Goal: Complete application form: Complete application form

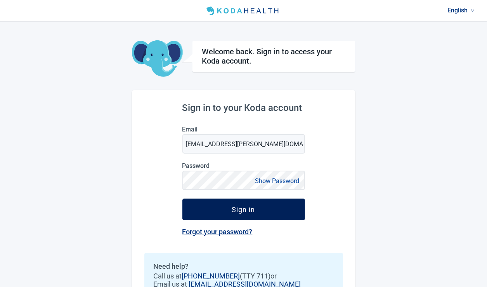
click at [238, 210] on div "Sign in" at bounding box center [243, 210] width 23 height 8
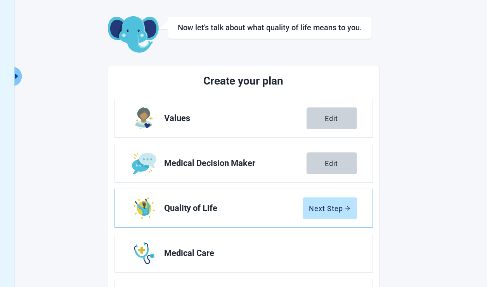
scroll to position [78, 0]
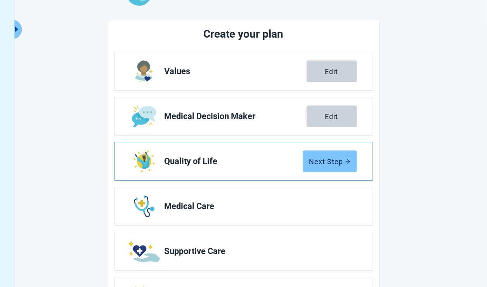
click at [332, 165] on button "Next Step" at bounding box center [330, 162] width 54 height 22
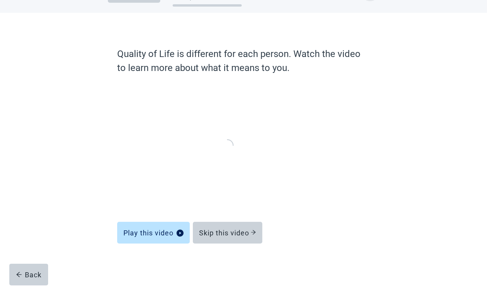
scroll to position [26, 0]
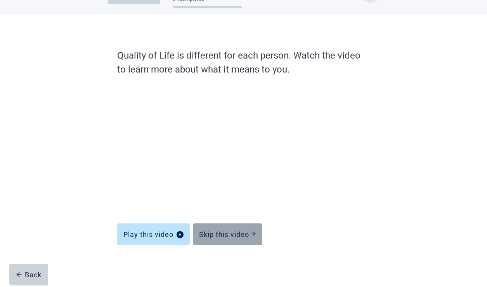
click at [245, 231] on div "Skip this video" at bounding box center [227, 235] width 57 height 8
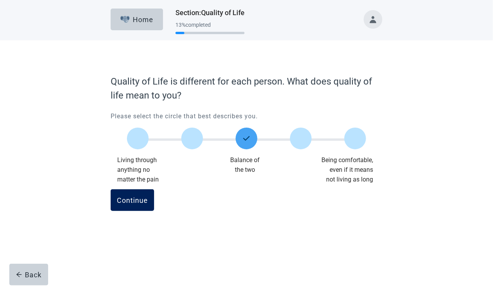
click at [129, 202] on div "Continue" at bounding box center [132, 200] width 31 height 8
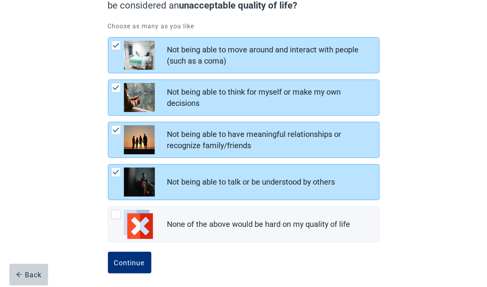
scroll to position [96, 0]
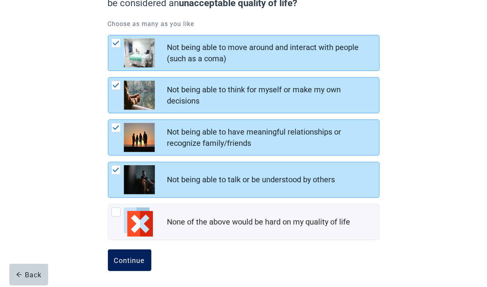
click at [127, 264] on button "Continue" at bounding box center [129, 261] width 43 height 22
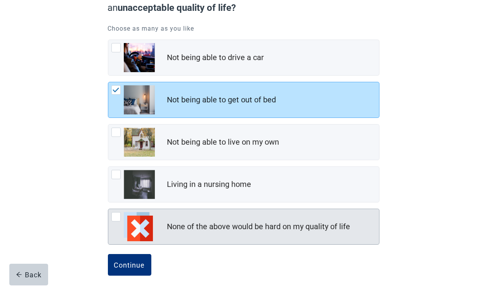
scroll to position [96, 0]
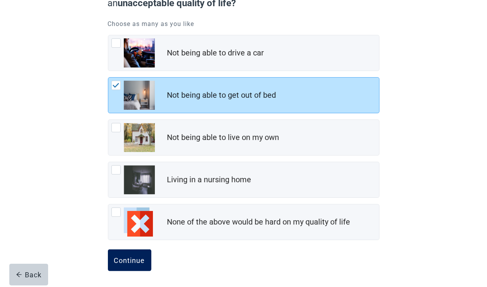
click at [127, 268] on button "Continue" at bounding box center [129, 261] width 43 height 22
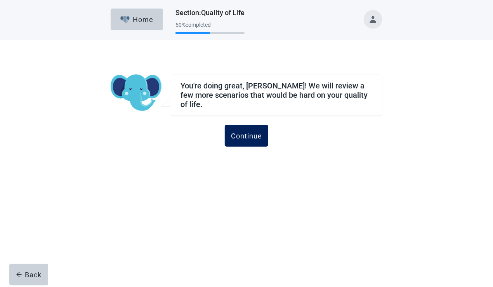
click at [248, 136] on div "Continue" at bounding box center [246, 136] width 31 height 8
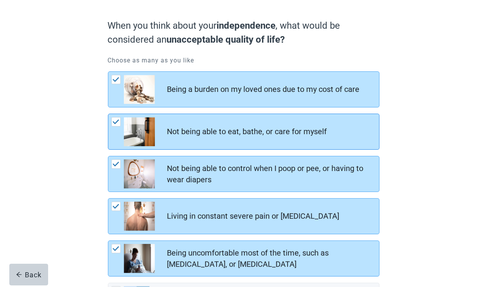
scroll to position [139, 0]
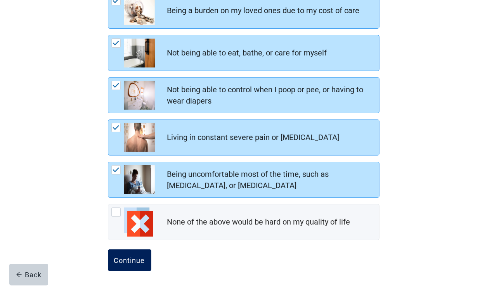
click at [137, 266] on button "Continue" at bounding box center [129, 261] width 43 height 22
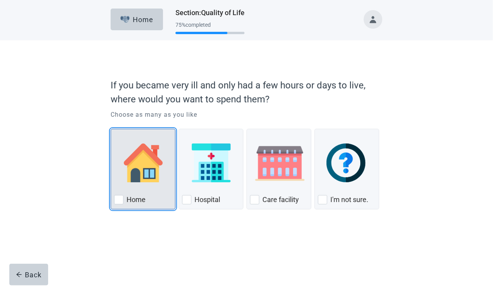
click at [123, 201] on div "Home" at bounding box center [143, 200] width 58 height 12
click at [111, 129] on input "Home" at bounding box center [111, 129] width 0 height 0
checkbox input "true"
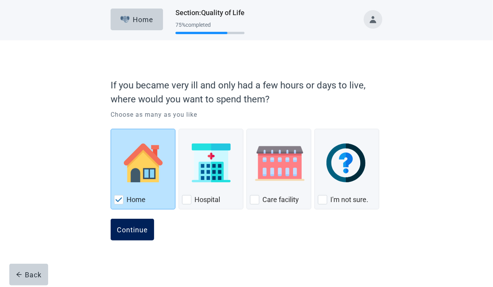
click at [129, 231] on div "Continue" at bounding box center [132, 230] width 31 height 8
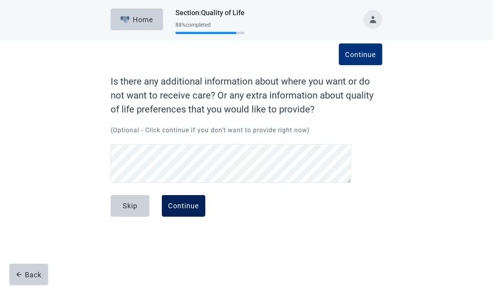
click at [188, 214] on button "Continue" at bounding box center [183, 206] width 43 height 22
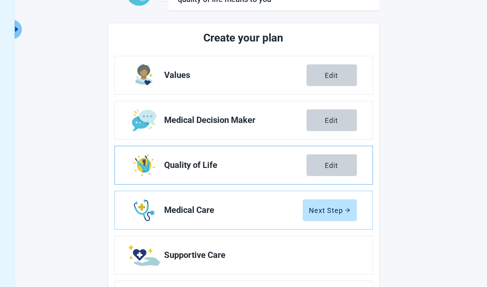
scroll to position [129, 0]
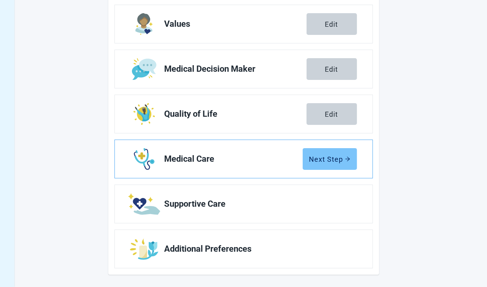
click at [325, 164] on button "Next Step" at bounding box center [330, 159] width 54 height 22
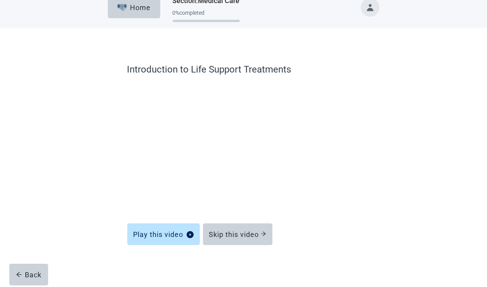
scroll to position [12, 0]
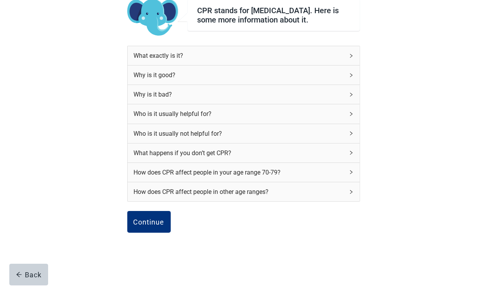
scroll to position [47, 0]
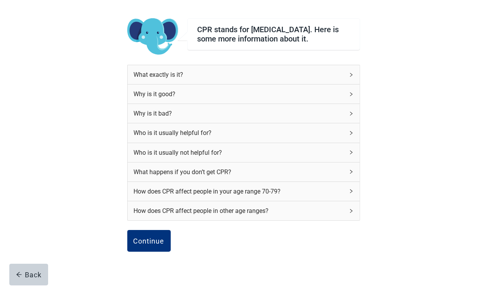
click at [353, 77] on icon "right" at bounding box center [351, 75] width 5 height 5
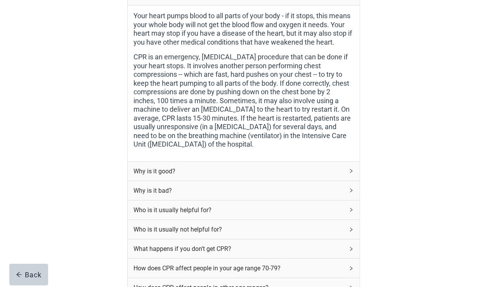
scroll to position [86, 0]
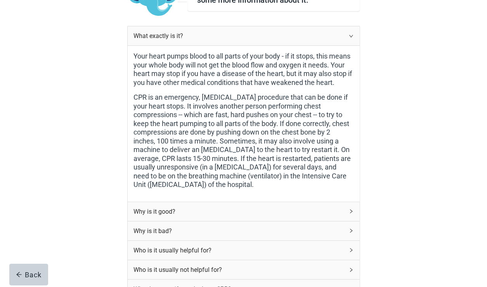
click at [352, 42] on div "What exactly is it?" at bounding box center [244, 35] width 232 height 19
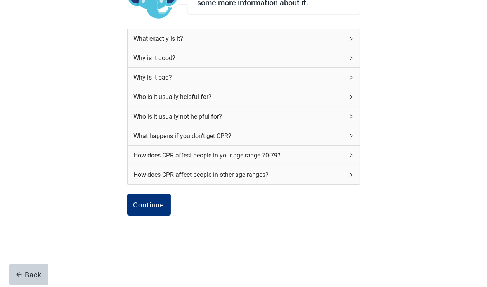
click at [352, 42] on div "What exactly is it?" at bounding box center [244, 38] width 232 height 19
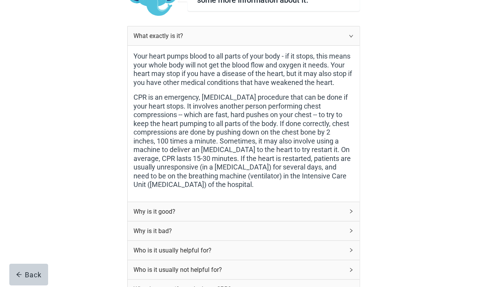
click at [350, 42] on div "What exactly is it?" at bounding box center [244, 35] width 232 height 19
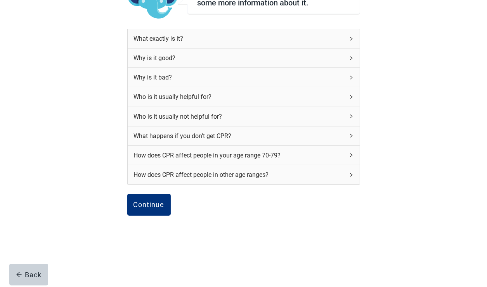
click at [348, 62] on div "Why is it good?" at bounding box center [244, 58] width 232 height 19
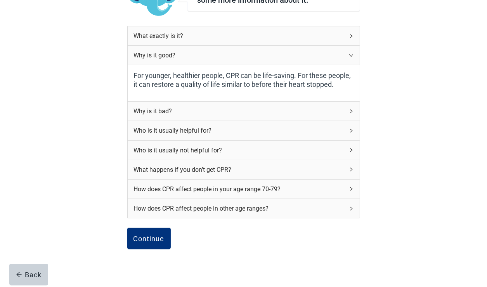
click at [348, 62] on div "Why is it good?" at bounding box center [244, 55] width 232 height 19
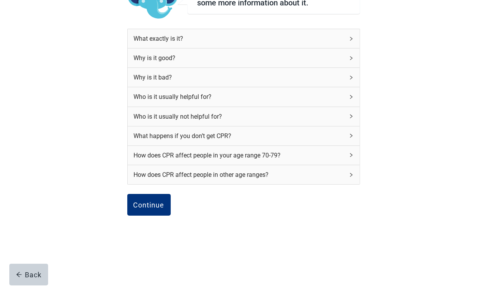
click at [352, 77] on icon "right" at bounding box center [351, 77] width 5 height 5
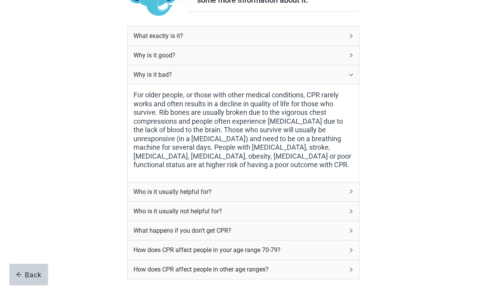
click at [352, 77] on icon "right" at bounding box center [351, 75] width 5 height 5
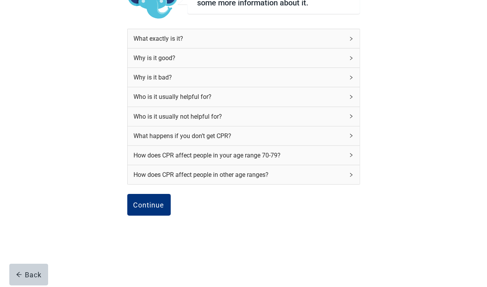
click at [349, 80] on icon "right" at bounding box center [351, 77] width 5 height 5
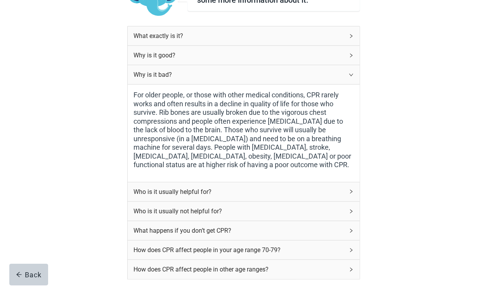
click at [349, 77] on icon "right" at bounding box center [351, 75] width 5 height 5
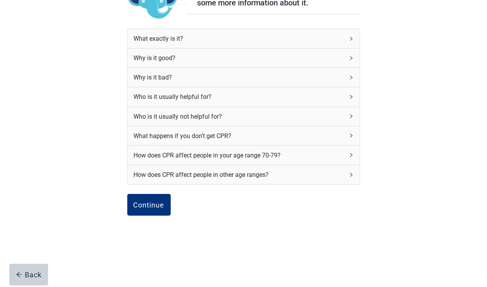
click at [349, 80] on icon "right" at bounding box center [351, 77] width 5 height 5
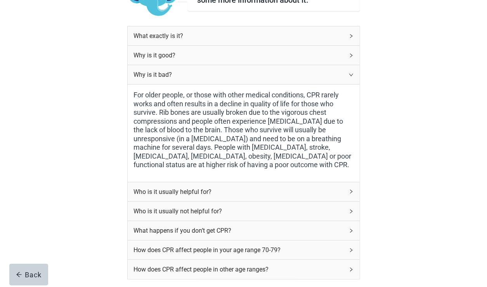
click at [349, 77] on icon "right" at bounding box center [351, 75] width 5 height 5
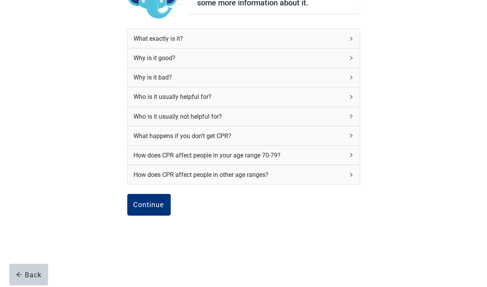
click at [349, 80] on icon "right" at bounding box center [351, 77] width 5 height 5
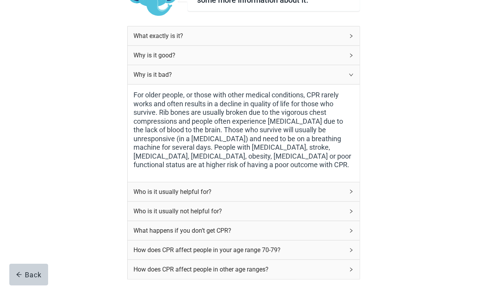
click at [349, 77] on icon "right" at bounding box center [351, 75] width 5 height 5
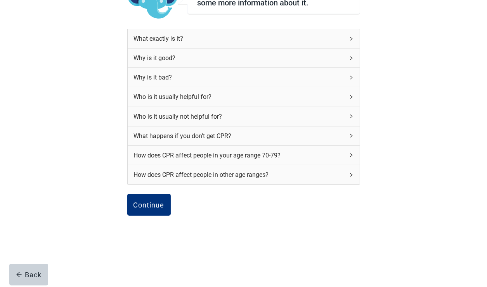
click at [350, 97] on icon "right" at bounding box center [351, 97] width 5 height 5
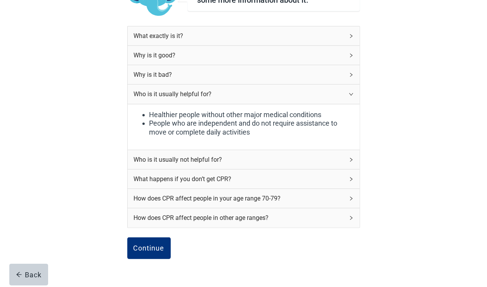
click at [350, 97] on icon "right" at bounding box center [351, 94] width 5 height 5
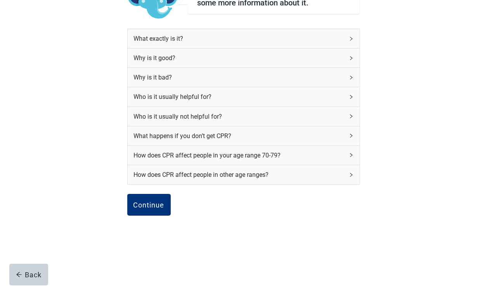
click at [350, 111] on div "Who is it usually not helpful for?" at bounding box center [244, 116] width 232 height 19
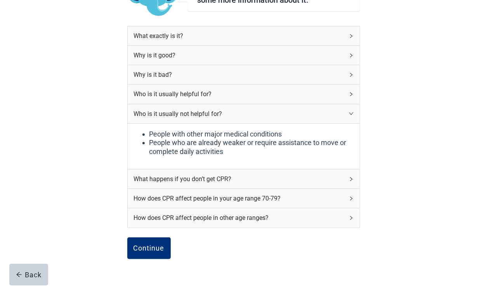
click at [350, 111] on div "Who is it usually not helpful for?" at bounding box center [244, 113] width 232 height 19
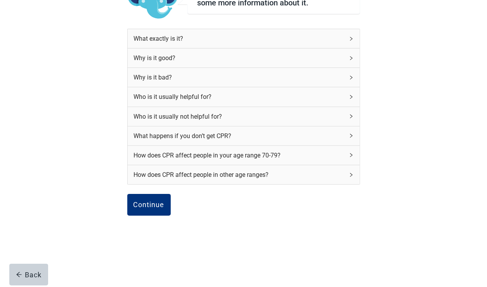
click at [354, 135] on div "What happens if you don’t get CPR?" at bounding box center [244, 136] width 232 height 19
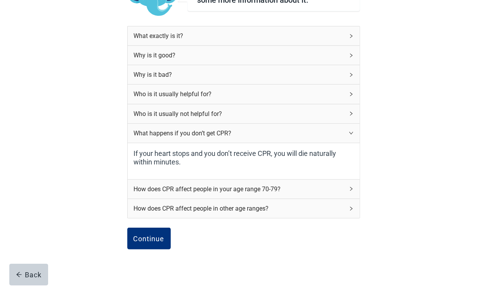
click at [354, 135] on div "What happens if you don’t get CPR?" at bounding box center [244, 133] width 232 height 19
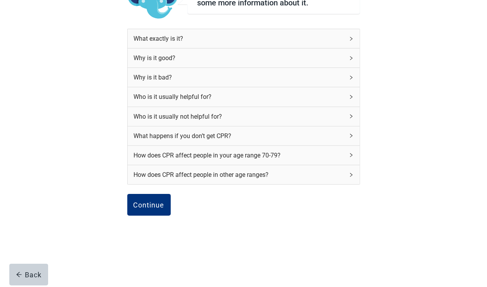
click at [348, 151] on div "How does CPR affect people in your age range 70-79?" at bounding box center [244, 155] width 232 height 19
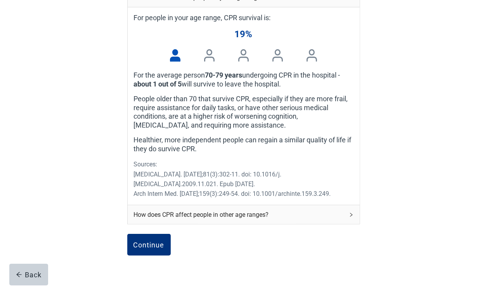
scroll to position [202, 0]
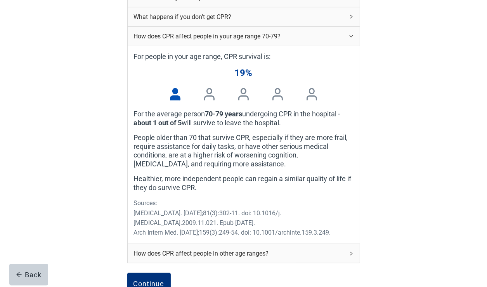
click at [349, 39] on div "How does CPR affect people in your age range 70-79?" at bounding box center [244, 36] width 232 height 19
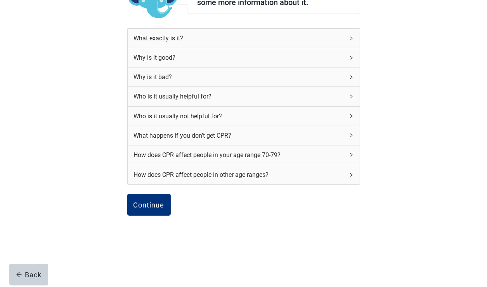
scroll to position [86, 0]
click at [345, 181] on div "How does CPR affect people in other age ranges?" at bounding box center [244, 174] width 232 height 19
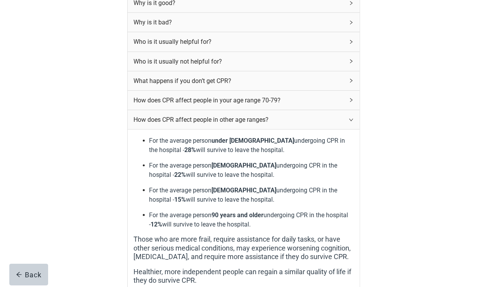
scroll to position [163, 0]
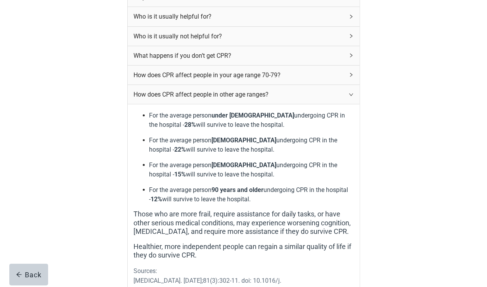
click at [355, 97] on div "How does CPR affect people in other age ranges?" at bounding box center [244, 94] width 232 height 19
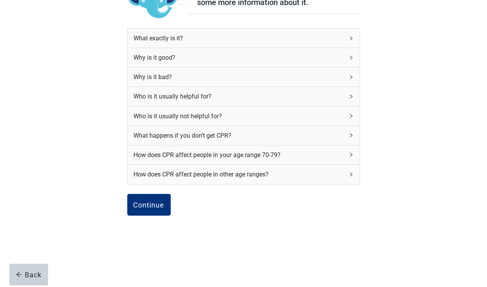
scroll to position [86, 0]
click at [141, 211] on button "Continue" at bounding box center [148, 205] width 43 height 22
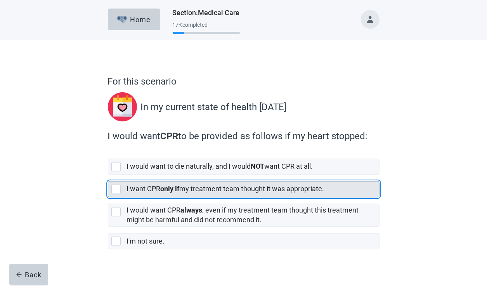
click at [114, 191] on div "[object Object], checkbox, not selected" at bounding box center [115, 189] width 9 height 9
click at [108, 176] on input "I want CPR only if my treatment team thought it was appropriate." at bounding box center [108, 175] width 0 height 0
checkbox input "true"
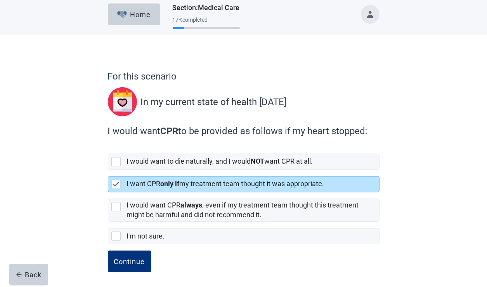
scroll to position [7, 0]
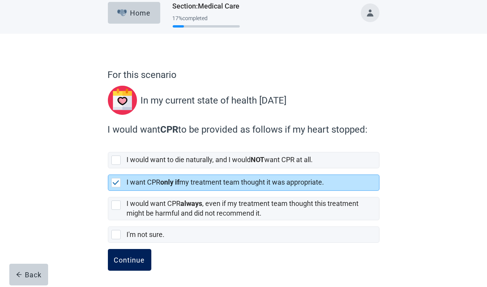
click at [129, 263] on div "Continue" at bounding box center [129, 260] width 31 height 8
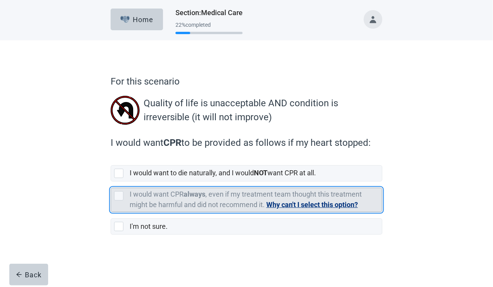
click at [122, 202] on div "I would want CPR always , even if my treatment team thought this treatment migh…" at bounding box center [246, 200] width 271 height 24
click at [111, 182] on input "I would want CPR always , even if my treatment team thought this treatment migh…" at bounding box center [111, 182] width 0 height 0
checkbox input "false"
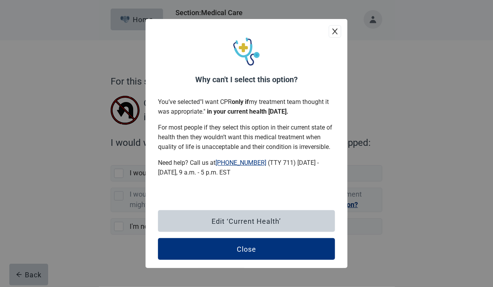
click at [332, 31] on icon "close" at bounding box center [335, 32] width 8 height 8
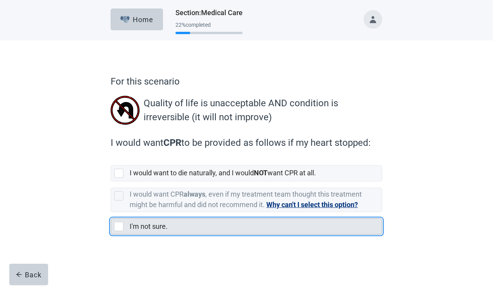
click at [116, 224] on div "I'm not sure., checkbox, not selected" at bounding box center [118, 226] width 9 height 9
click at [111, 213] on input "I'm not sure." at bounding box center [111, 212] width 0 height 0
checkbox input "true"
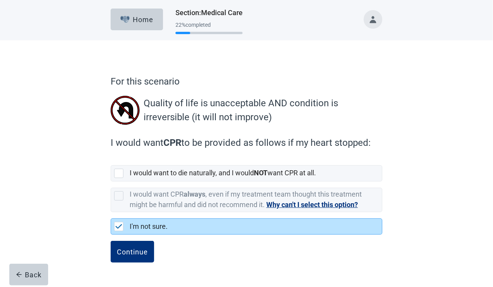
drag, startPoint x: 133, startPoint y: 251, endPoint x: 257, endPoint y: 250, distance: 124.3
click at [133, 251] on div "Continue" at bounding box center [132, 252] width 31 height 8
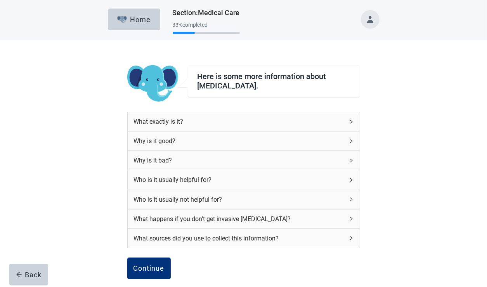
click at [347, 124] on div "What exactly is it?" at bounding box center [244, 121] width 232 height 19
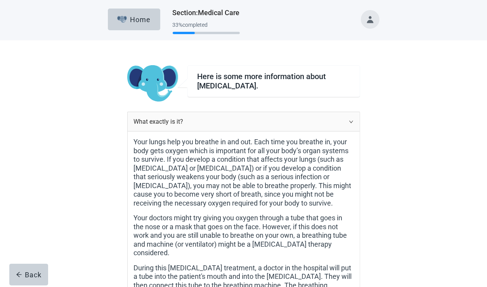
click at [347, 123] on div "What exactly is it?" at bounding box center [244, 121] width 232 height 19
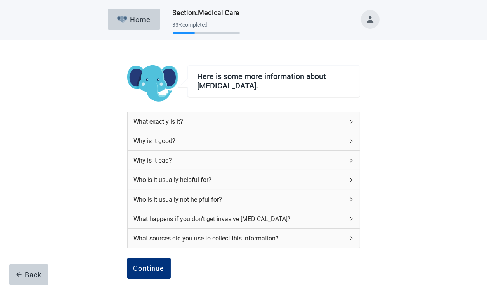
click at [342, 141] on div "Why is it good?" at bounding box center [239, 141] width 210 height 10
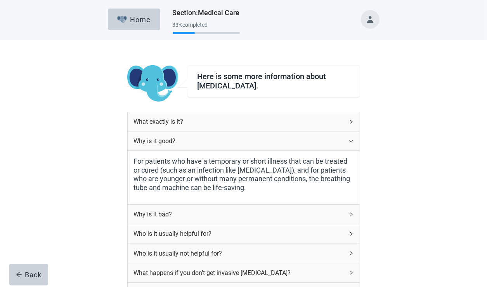
click at [342, 141] on div "Why is it good?" at bounding box center [239, 141] width 210 height 10
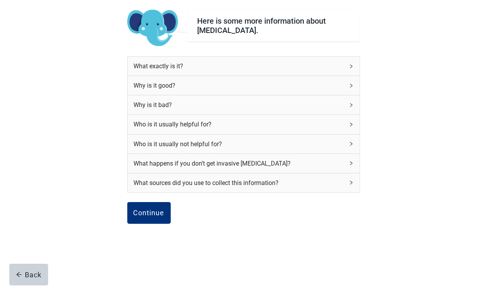
scroll to position [63, 0]
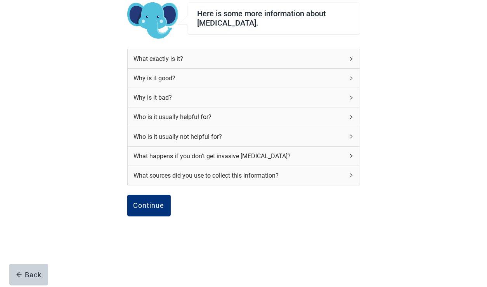
click at [350, 96] on icon "right" at bounding box center [351, 98] width 5 height 5
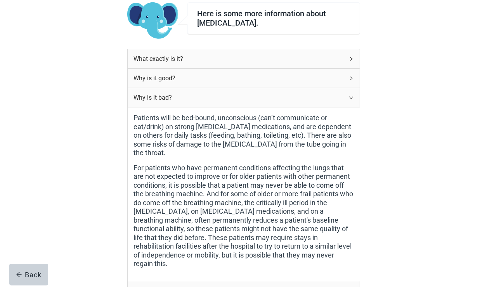
click at [350, 96] on icon "right" at bounding box center [351, 98] width 5 height 5
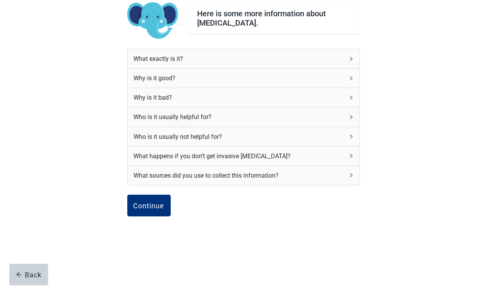
click at [355, 114] on div "Who is it usually helpful for?" at bounding box center [244, 117] width 232 height 19
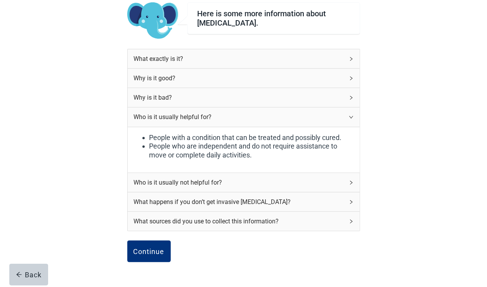
click at [355, 114] on div "Who is it usually helpful for?" at bounding box center [244, 117] width 232 height 19
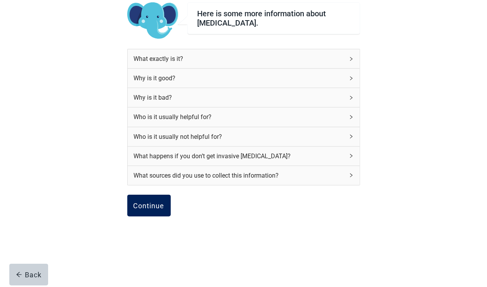
click at [145, 202] on div "Continue" at bounding box center [149, 206] width 31 height 8
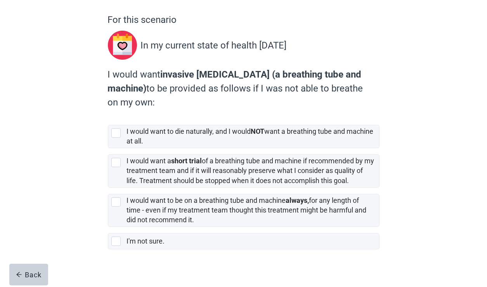
scroll to position [68, 0]
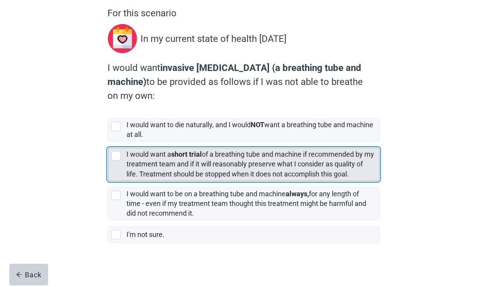
click at [116, 155] on div "[object Object], checkbox, not selected" at bounding box center [115, 155] width 9 height 9
click at [108, 142] on input "I would want a short trial of a breathing tube and machine if recommended by my…" at bounding box center [108, 142] width 0 height 0
checkbox input "true"
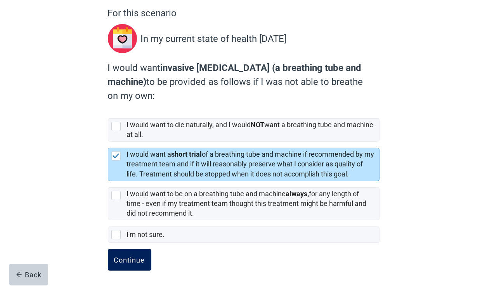
click at [127, 259] on div "Continue" at bounding box center [129, 260] width 31 height 8
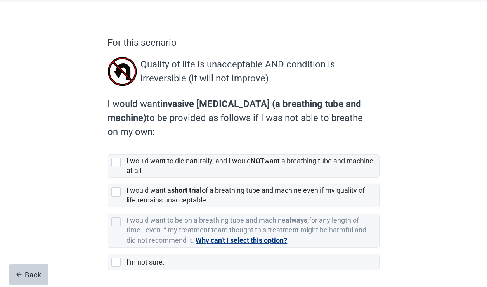
scroll to position [66, 0]
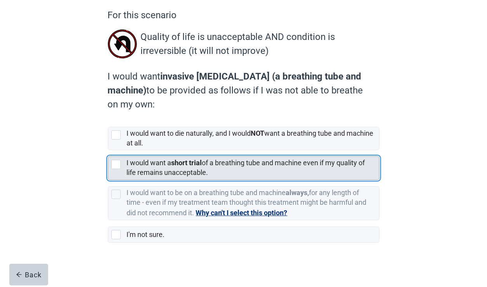
click at [113, 165] on div "[object Object], checkbox, not selected" at bounding box center [115, 164] width 9 height 9
click at [108, 151] on input "I would want a short trial of a breathing tube and machine even if my quality o…" at bounding box center [108, 150] width 0 height 0
checkbox input "true"
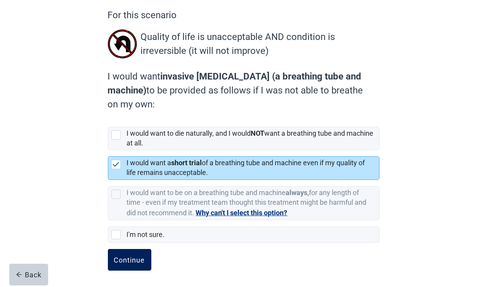
click at [134, 258] on div "Continue" at bounding box center [129, 260] width 31 height 8
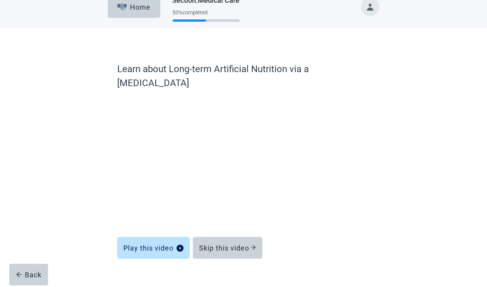
scroll to position [12, 0]
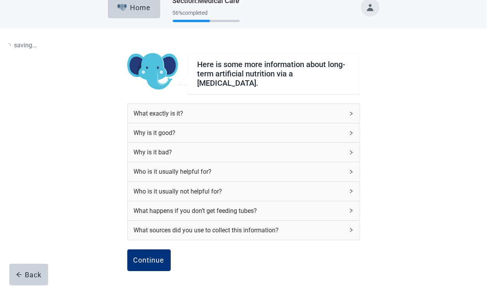
scroll to position [63, 0]
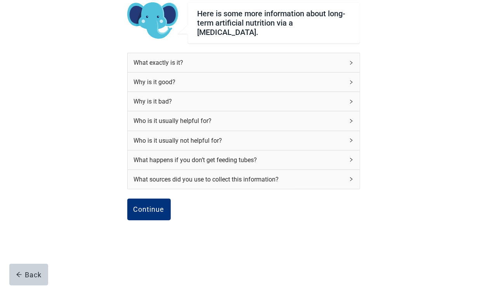
click at [178, 62] on div "What exactly is it?" at bounding box center [239, 63] width 210 height 10
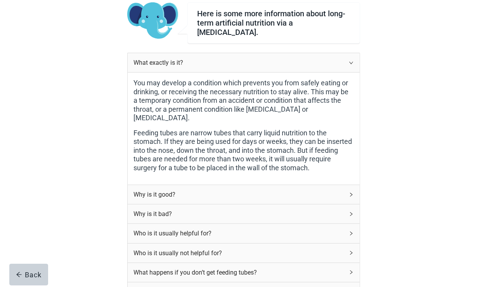
click at [301, 65] on div "What exactly is it?" at bounding box center [244, 62] width 232 height 19
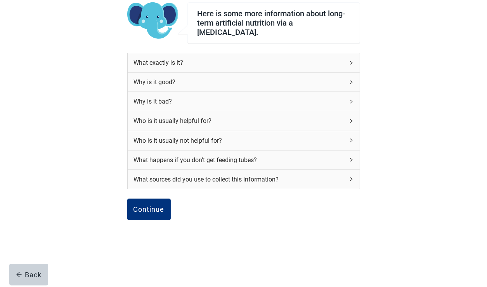
click at [282, 81] on div "Why is it good?" at bounding box center [239, 82] width 210 height 10
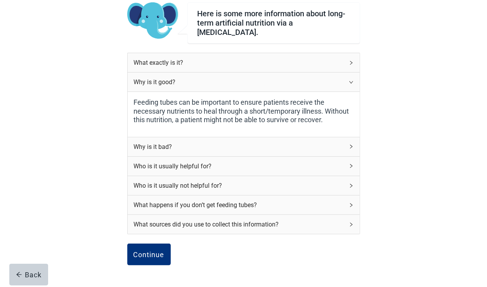
click at [282, 81] on div "Why is it good?" at bounding box center [239, 82] width 210 height 10
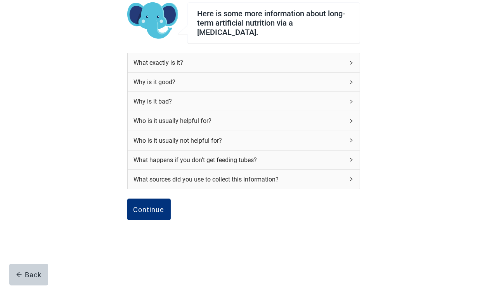
click at [274, 116] on div "Who is it usually helpful for?" at bounding box center [239, 121] width 210 height 10
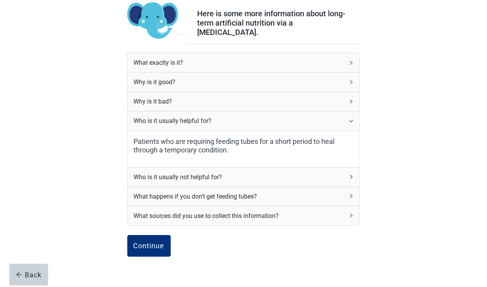
click at [266, 118] on div "Who is it usually helpful for?" at bounding box center [239, 121] width 210 height 10
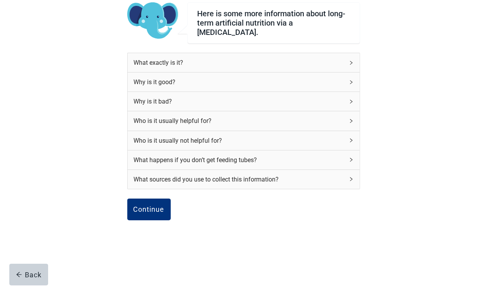
click at [268, 101] on div "Why is it bad?" at bounding box center [239, 102] width 210 height 10
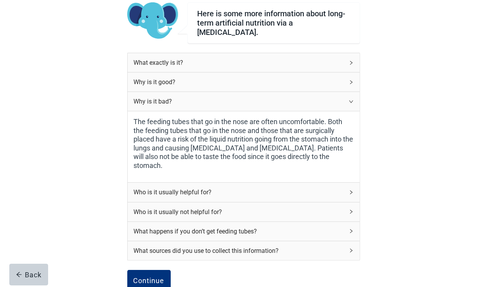
click at [269, 99] on div "Why is it bad?" at bounding box center [239, 102] width 210 height 10
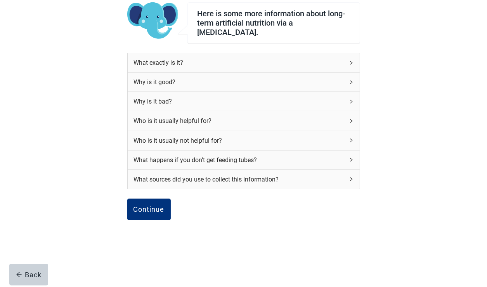
click at [267, 123] on div "Who is it usually helpful for?" at bounding box center [244, 120] width 232 height 19
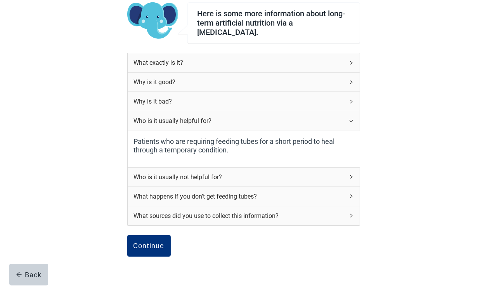
click at [266, 118] on div "Who is it usually helpful for?" at bounding box center [239, 121] width 210 height 10
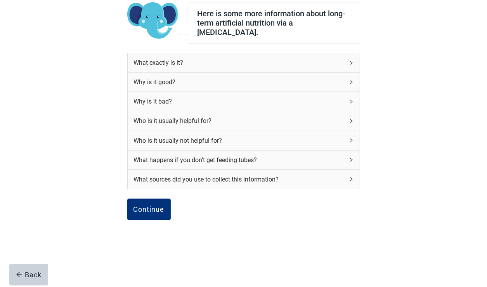
click at [264, 139] on div "Who is it usually not helpful for?" at bounding box center [239, 141] width 210 height 10
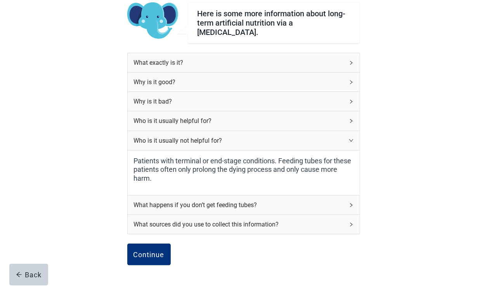
click at [264, 139] on div "Who is it usually not helpful for?" at bounding box center [239, 141] width 210 height 10
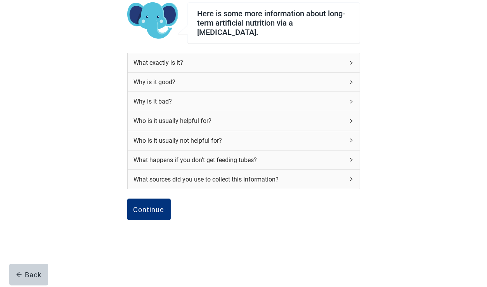
click at [268, 157] on div "What happens if you don’t get feeding tubes?" at bounding box center [239, 160] width 210 height 10
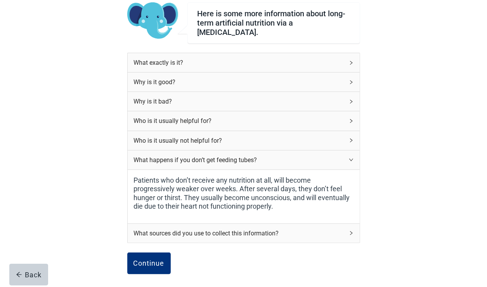
click at [268, 157] on div "What happens if you don’t get feeding tubes?" at bounding box center [239, 160] width 210 height 10
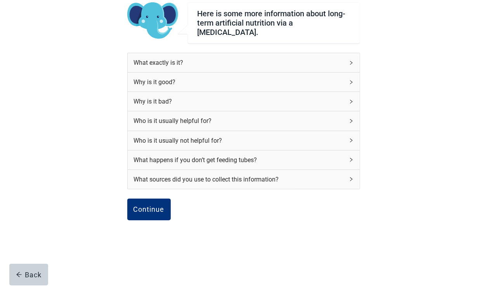
click at [267, 180] on div "What sources did you use to collect this information?" at bounding box center [244, 179] width 232 height 19
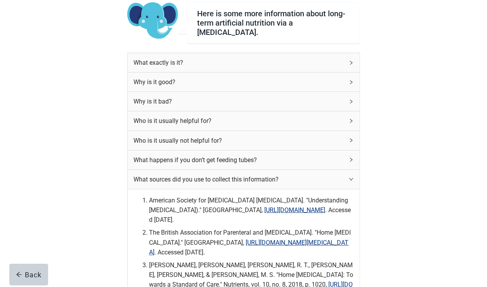
click at [277, 176] on div "What sources did you use to collect this information?" at bounding box center [239, 180] width 210 height 10
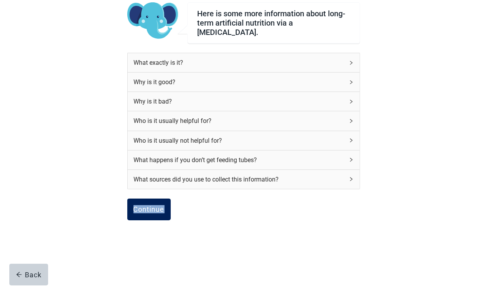
drag, startPoint x: 134, startPoint y: 218, endPoint x: 131, endPoint y: 213, distance: 5.9
click at [131, 213] on div "Continue" at bounding box center [243, 218] width 233 height 39
drag, startPoint x: 131, startPoint y: 213, endPoint x: 159, endPoint y: 203, distance: 29.4
click at [155, 206] on div "Continue" at bounding box center [149, 210] width 31 height 8
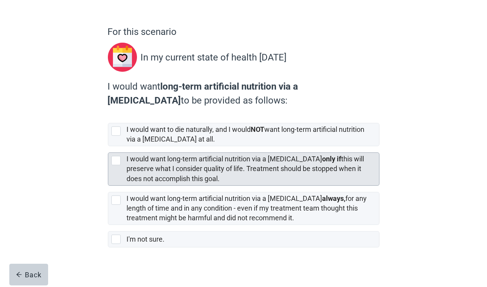
scroll to position [54, 0]
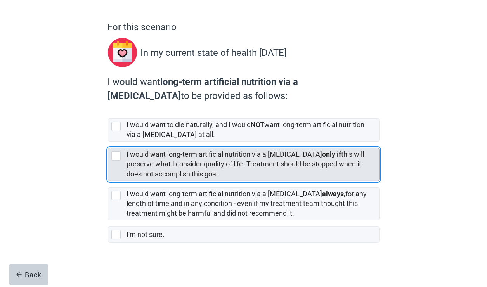
click at [113, 155] on div "[object Object], checkbox, not selected" at bounding box center [115, 155] width 9 height 9
click at [108, 142] on input "I would want long-term artificial nutrition via a [MEDICAL_DATA] only if this w…" at bounding box center [108, 142] width 0 height 0
checkbox input "true"
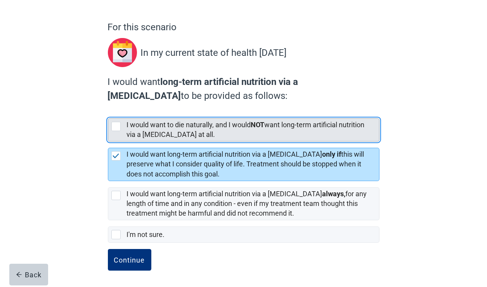
click at [114, 123] on div "[object Object], checkbox, not selected" at bounding box center [115, 126] width 9 height 9
click at [108, 113] on input "I would want to die naturally, and I would NOT want long-term artificial nutrit…" at bounding box center [108, 112] width 0 height 0
checkbox input "true"
checkbox input "false"
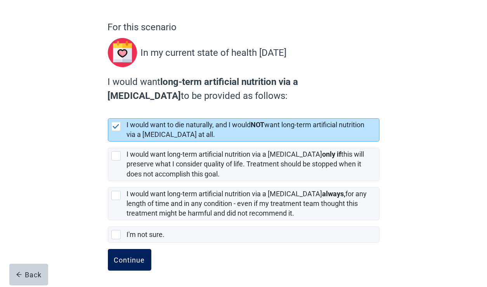
click at [123, 259] on div "Continue" at bounding box center [129, 260] width 31 height 8
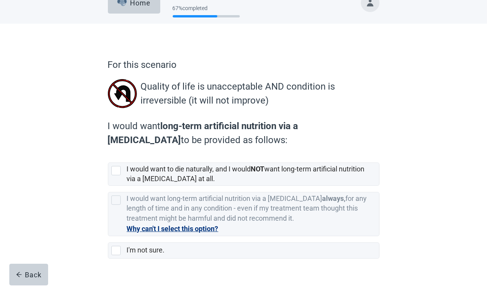
scroll to position [33, 0]
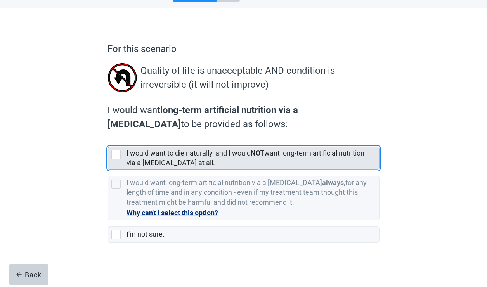
click at [120, 150] on div "[object Object], checkbox, not selected" at bounding box center [115, 154] width 9 height 9
click at [108, 141] on input "I would want to die naturally, and I would NOT want long-term artificial nutrit…" at bounding box center [108, 141] width 0 height 0
checkbox input "true"
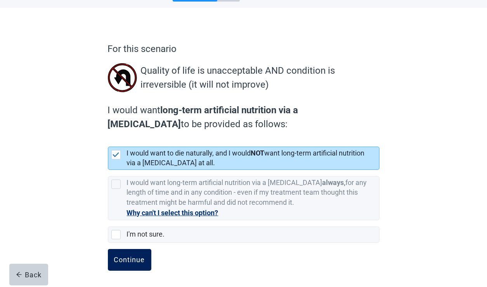
click at [133, 258] on div "Continue" at bounding box center [129, 260] width 31 height 8
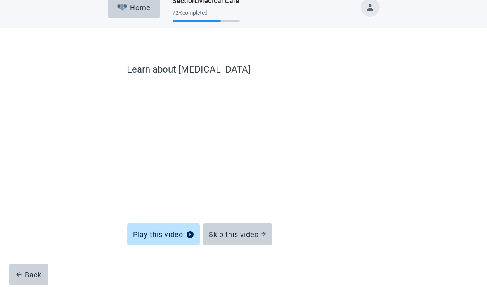
scroll to position [12, 0]
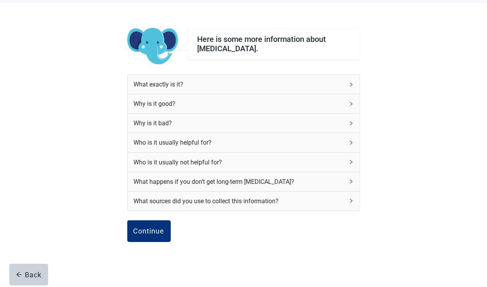
scroll to position [24, 0]
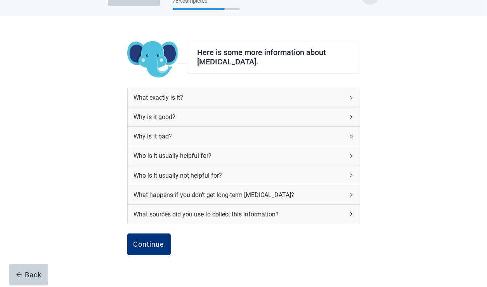
click at [242, 90] on div "What exactly is it?" at bounding box center [244, 97] width 232 height 19
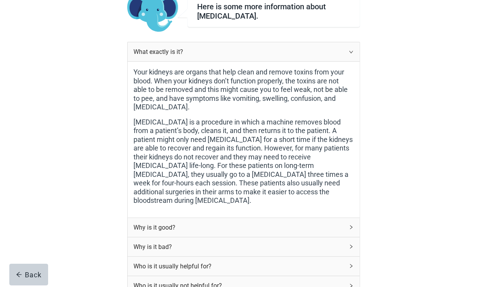
scroll to position [179, 0]
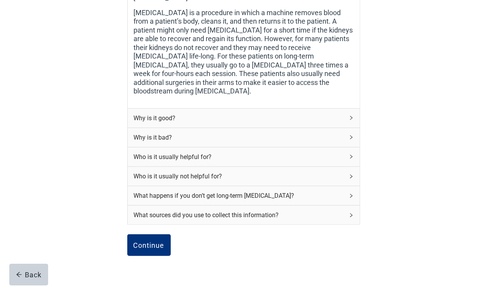
click at [351, 116] on icon "right" at bounding box center [351, 118] width 5 height 5
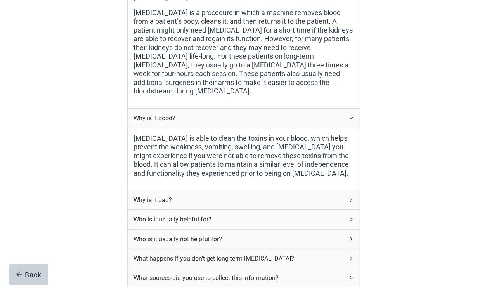
click at [343, 195] on div "Why is it bad?" at bounding box center [239, 200] width 210 height 10
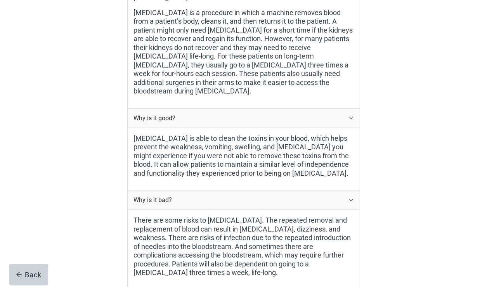
click at [347, 109] on div "Why is it good?" at bounding box center [244, 118] width 232 height 19
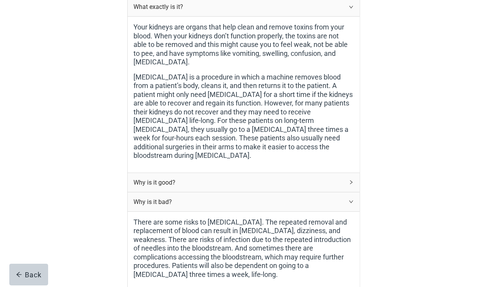
scroll to position [102, 0]
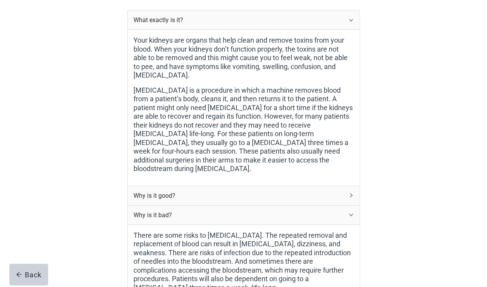
click at [347, 20] on div "What exactly is it?" at bounding box center [244, 19] width 232 height 19
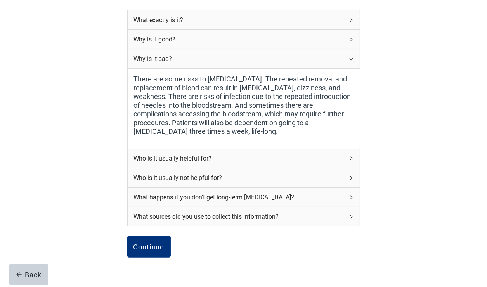
click at [349, 157] on icon "right" at bounding box center [351, 158] width 5 height 5
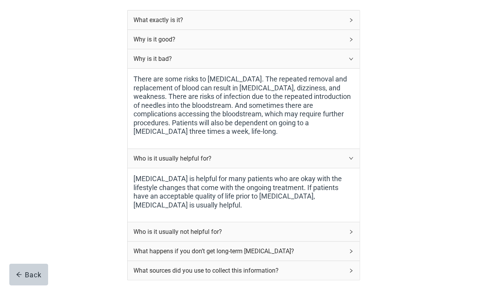
click at [348, 60] on div "Why is it bad?" at bounding box center [244, 58] width 232 height 19
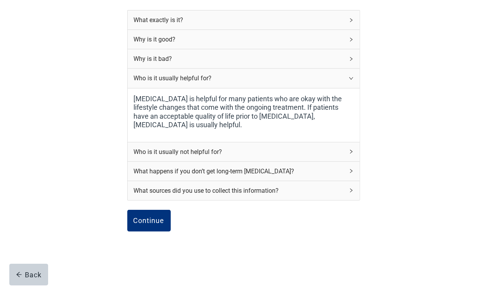
click at [346, 144] on div "Who is it usually not helpful for?" at bounding box center [244, 152] width 232 height 19
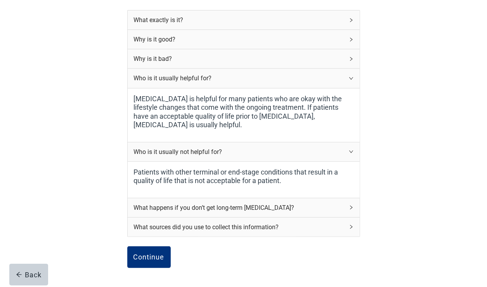
click at [350, 76] on icon "right" at bounding box center [351, 78] width 5 height 5
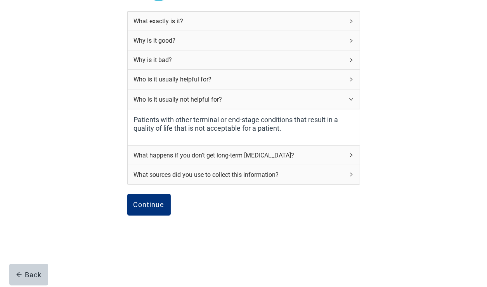
scroll to position [99, 0]
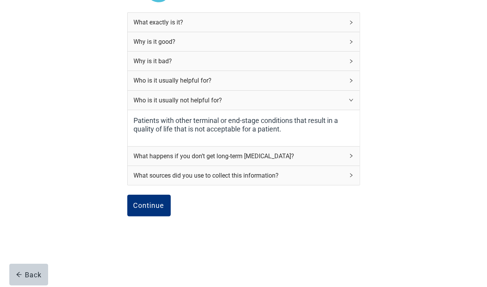
click at [349, 155] on div "What happens if you don’t get long-term [MEDICAL_DATA]?" at bounding box center [244, 156] width 232 height 19
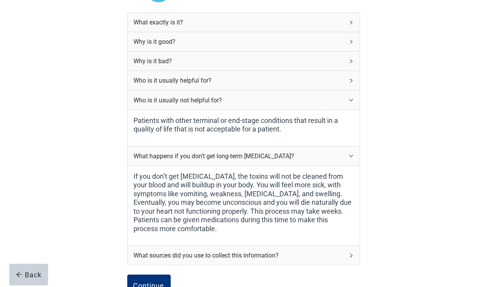
drag, startPoint x: 349, startPoint y: 100, endPoint x: 338, endPoint y: 106, distance: 12.2
click at [349, 101] on icon "right" at bounding box center [351, 100] width 5 height 5
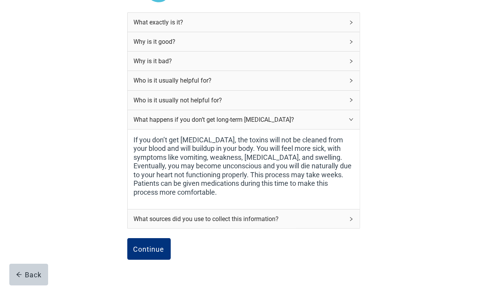
click at [351, 120] on icon "right" at bounding box center [351, 119] width 4 height 2
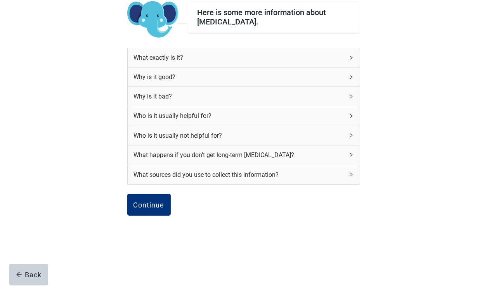
scroll to position [63, 0]
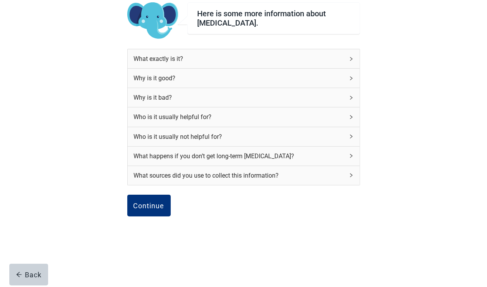
click at [212, 177] on div "What sources did you use to collect this information?" at bounding box center [239, 176] width 210 height 10
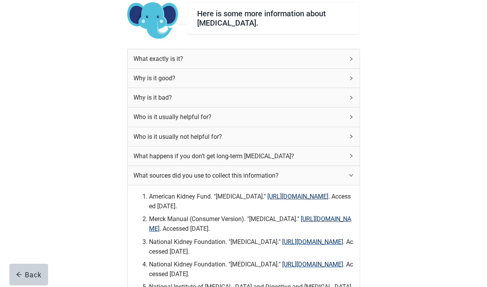
click at [197, 175] on div "What sources did you use to collect this information?" at bounding box center [239, 176] width 210 height 10
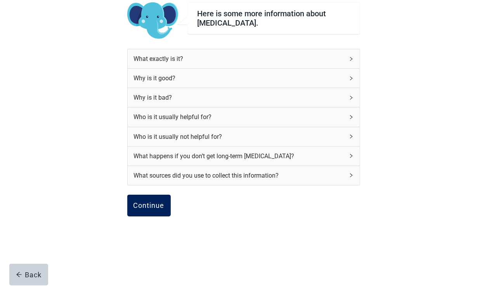
click at [152, 205] on div "Continue" at bounding box center [149, 206] width 31 height 8
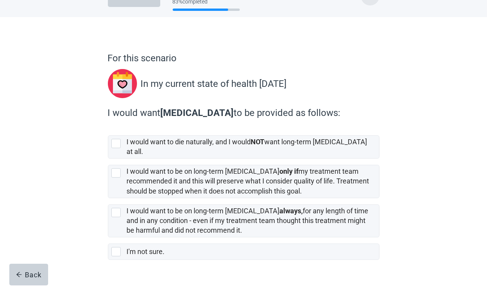
scroll to position [33, 0]
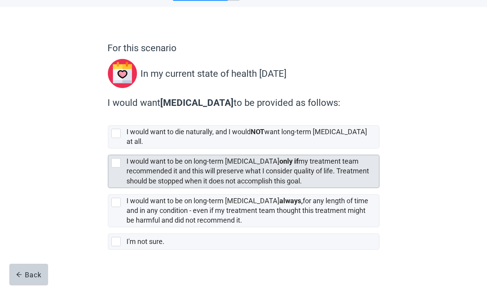
click at [114, 164] on div "I would want to be on long-term [MEDICAL_DATA] only if my treatment team recomm…" at bounding box center [243, 171] width 271 height 32
click at [108, 149] on input "I would want to be on long-term [MEDICAL_DATA] only if my treatment team recomm…" at bounding box center [108, 149] width 0 height 0
checkbox input "true"
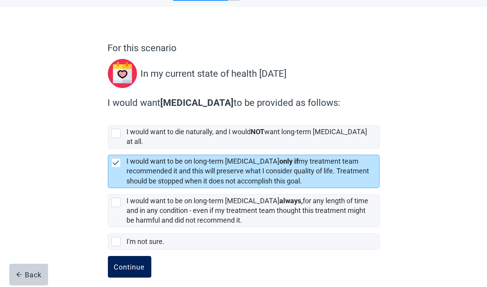
click at [137, 263] on div "Continue" at bounding box center [129, 267] width 31 height 8
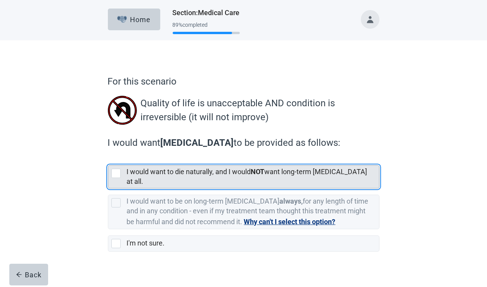
click at [113, 174] on div "[object Object], checkbox, not selected" at bounding box center [115, 173] width 9 height 9
click at [108, 160] on input "I would want to die naturally, and I would NOT want long-term [MEDICAL_DATA] at…" at bounding box center [108, 159] width 0 height 0
checkbox input "true"
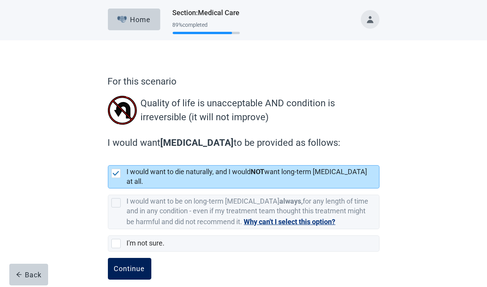
click at [132, 265] on div "Continue" at bounding box center [129, 269] width 31 height 8
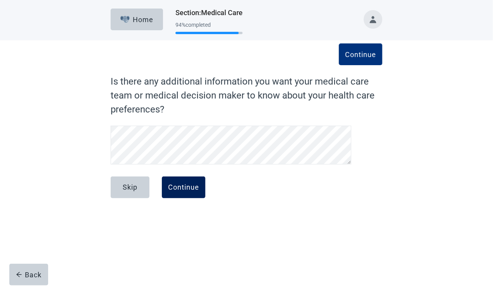
click at [200, 193] on button "Continue" at bounding box center [183, 188] width 43 height 22
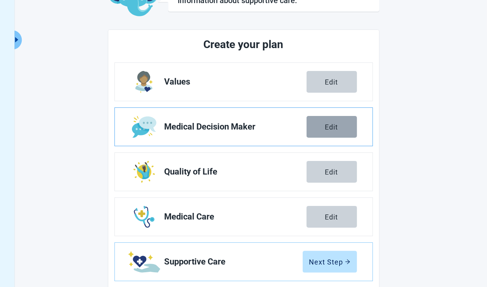
scroll to position [125, 0]
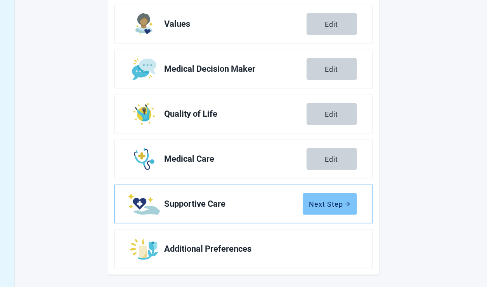
click at [341, 205] on div "Next Step" at bounding box center [329, 204] width 41 height 8
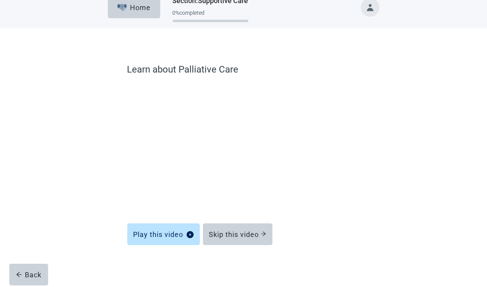
scroll to position [12, 0]
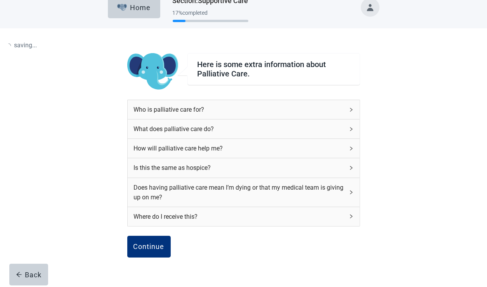
scroll to position [53, 0]
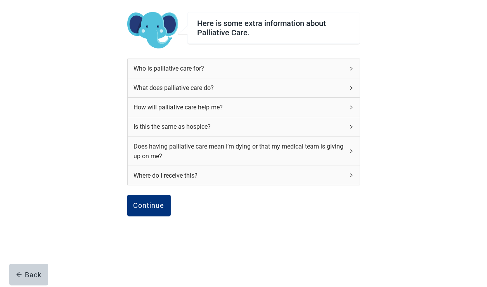
click at [264, 66] on div "Who is palliative care for?" at bounding box center [239, 69] width 210 height 10
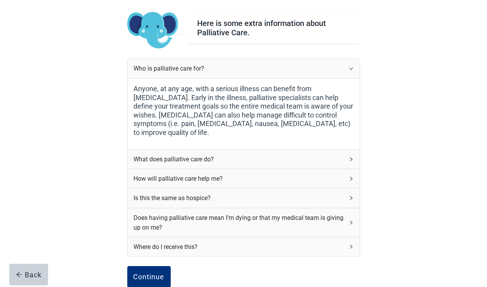
click at [265, 71] on div "Who is palliative care for?" at bounding box center [239, 69] width 210 height 10
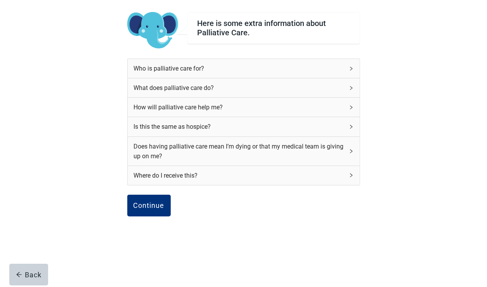
click at [254, 92] on div "What does palliative care do?" at bounding box center [244, 87] width 232 height 19
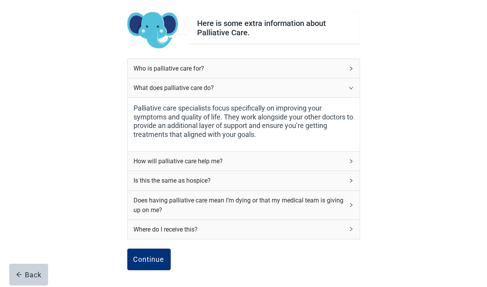
click at [248, 165] on div "How will palliative care help me?" at bounding box center [239, 161] width 210 height 10
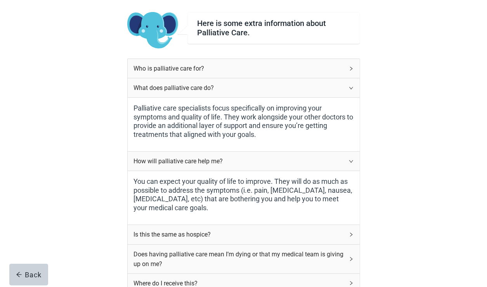
click at [302, 86] on div "What does palliative care do?" at bounding box center [239, 88] width 210 height 10
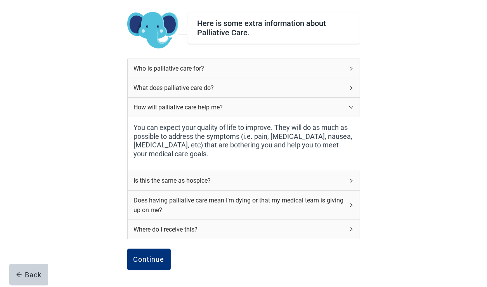
click at [276, 186] on div "Is this the same as hospice?" at bounding box center [244, 180] width 232 height 19
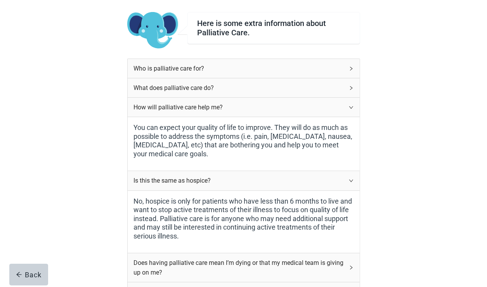
click at [287, 107] on div "How will palliative care help me?" at bounding box center [239, 108] width 210 height 10
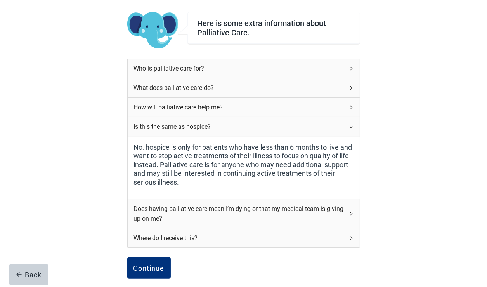
click at [304, 207] on div "Does having palliative care mean I’m dying or that my medical team is giving up…" at bounding box center [239, 213] width 210 height 19
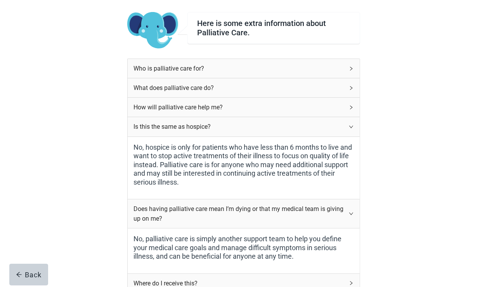
click at [351, 127] on icon "right" at bounding box center [351, 127] width 5 height 5
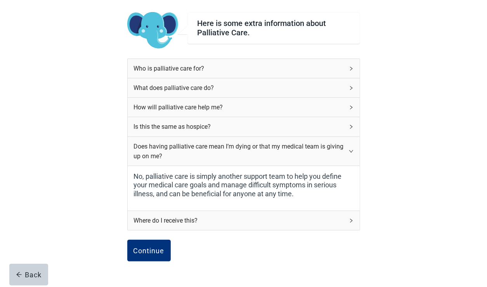
click at [349, 150] on icon "right" at bounding box center [351, 151] width 5 height 5
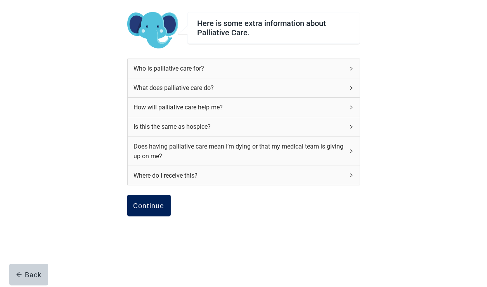
click at [148, 209] on div "Continue" at bounding box center [149, 206] width 31 height 8
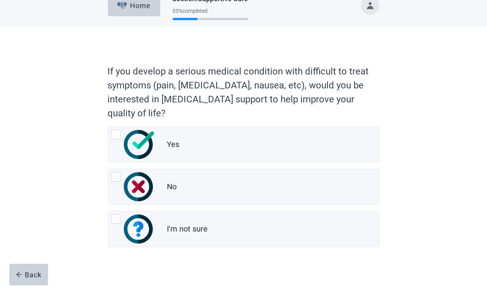
scroll to position [22, 0]
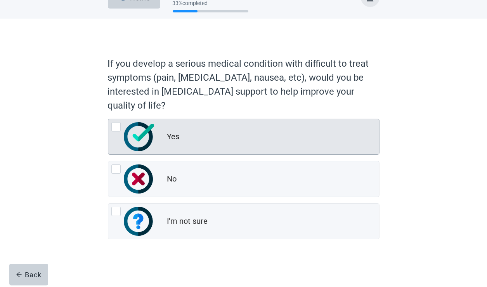
click at [213, 143] on div "Yes" at bounding box center [273, 137] width 212 height 16
click at [108, 119] on input "Yes" at bounding box center [108, 119] width 0 height 0
radio input "true"
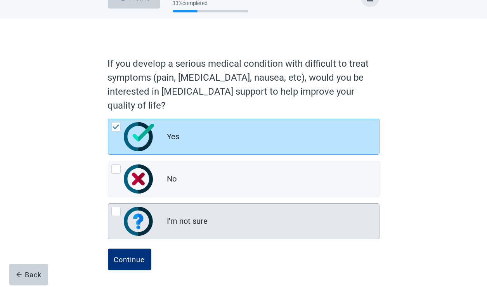
click at [177, 229] on div "I'm not sure" at bounding box center [243, 221] width 271 height 35
click at [108, 204] on input "I'm not sure" at bounding box center [108, 203] width 0 height 0
radio input "true"
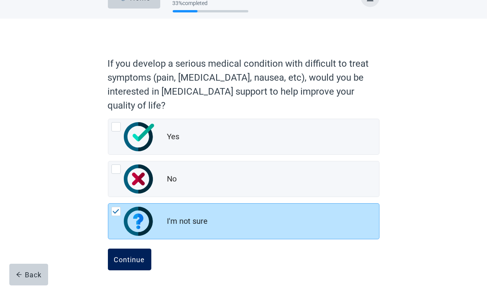
click at [134, 266] on button "Continue" at bounding box center [129, 260] width 43 height 22
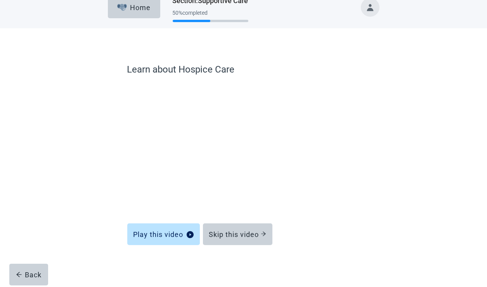
scroll to position [12, 0]
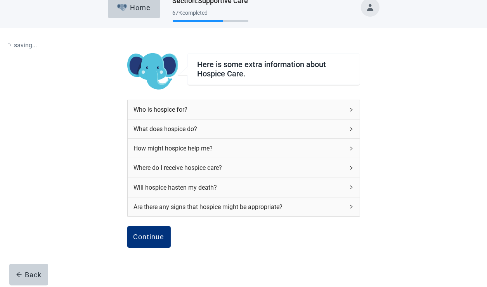
scroll to position [22, 0]
